Goal: Navigation & Orientation: Understand site structure

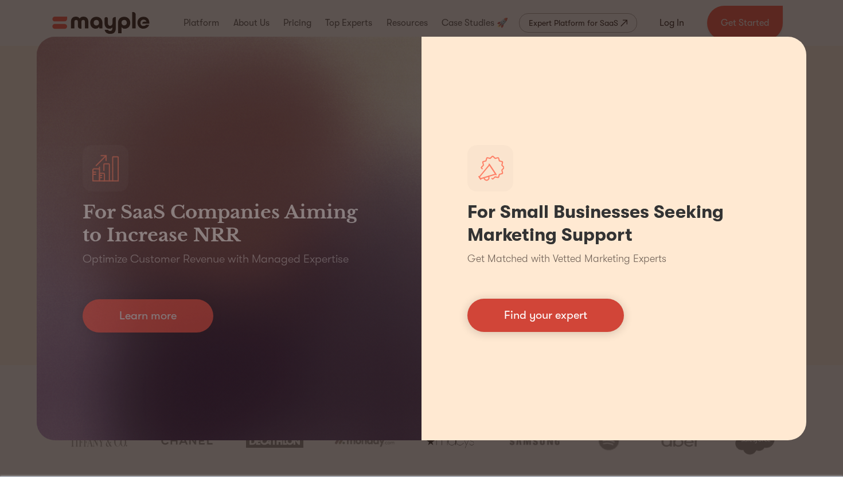
click at [552, 304] on link "Find your expert" at bounding box center [545, 315] width 156 height 33
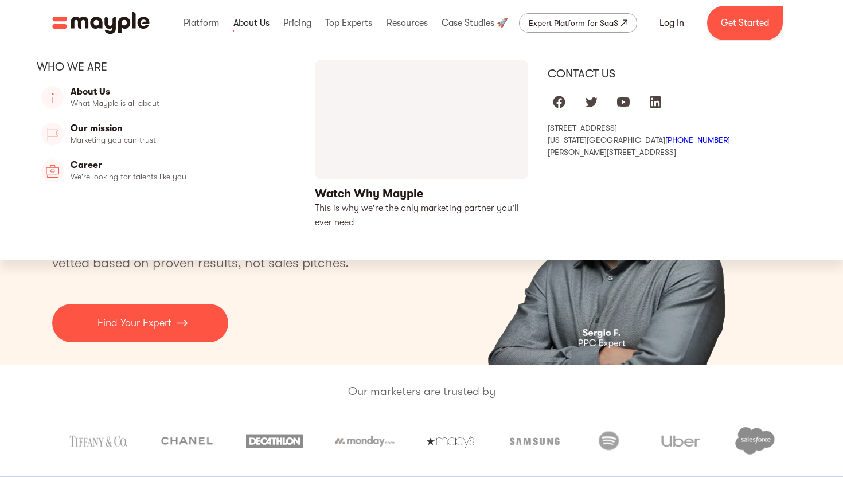
click at [245, 25] on link at bounding box center [251, 23] width 42 height 37
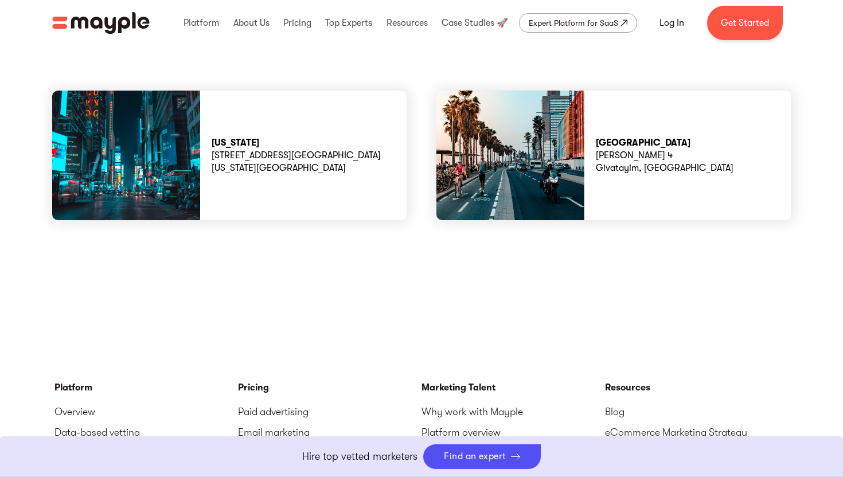
scroll to position [3180, 0]
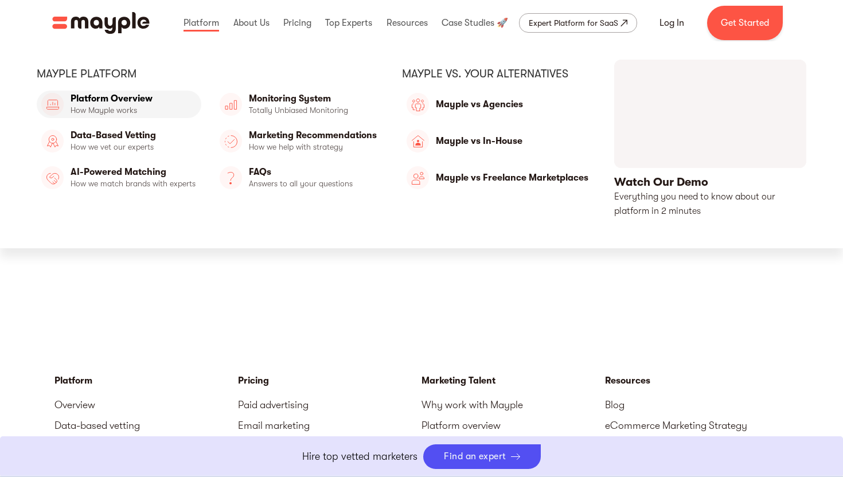
click at [131, 101] on link "Platform Overview" at bounding box center [119, 105] width 165 height 28
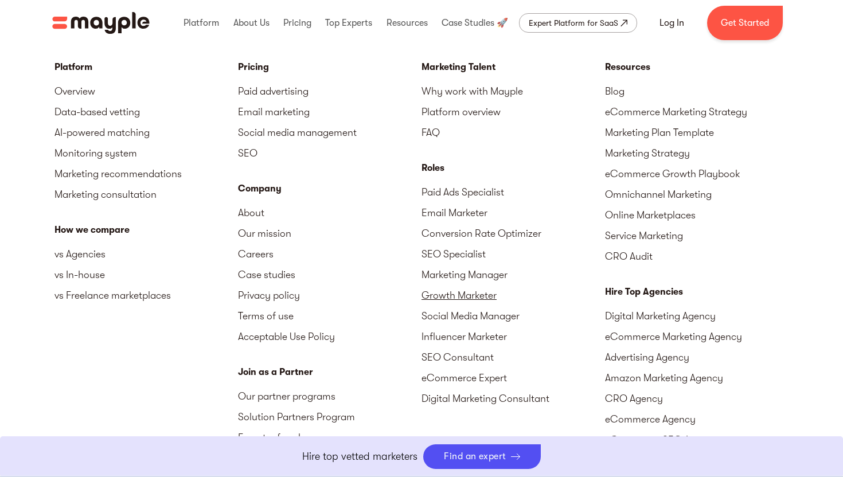
scroll to position [3458, 0]
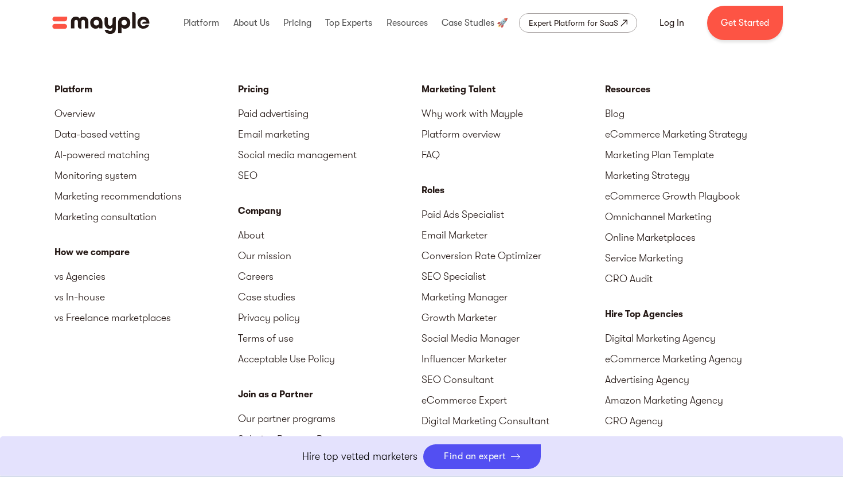
click at [106, 32] on img "home" at bounding box center [100, 23] width 97 height 22
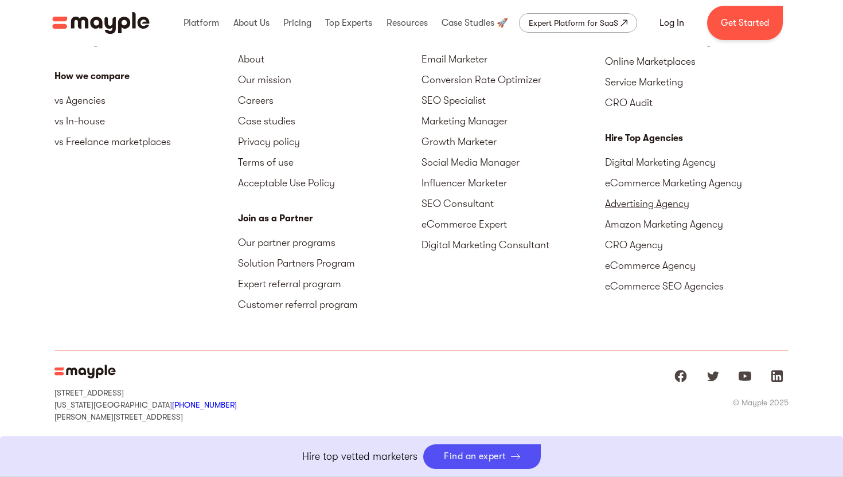
scroll to position [5207, 0]
